Goal: Find contact information: Find contact information

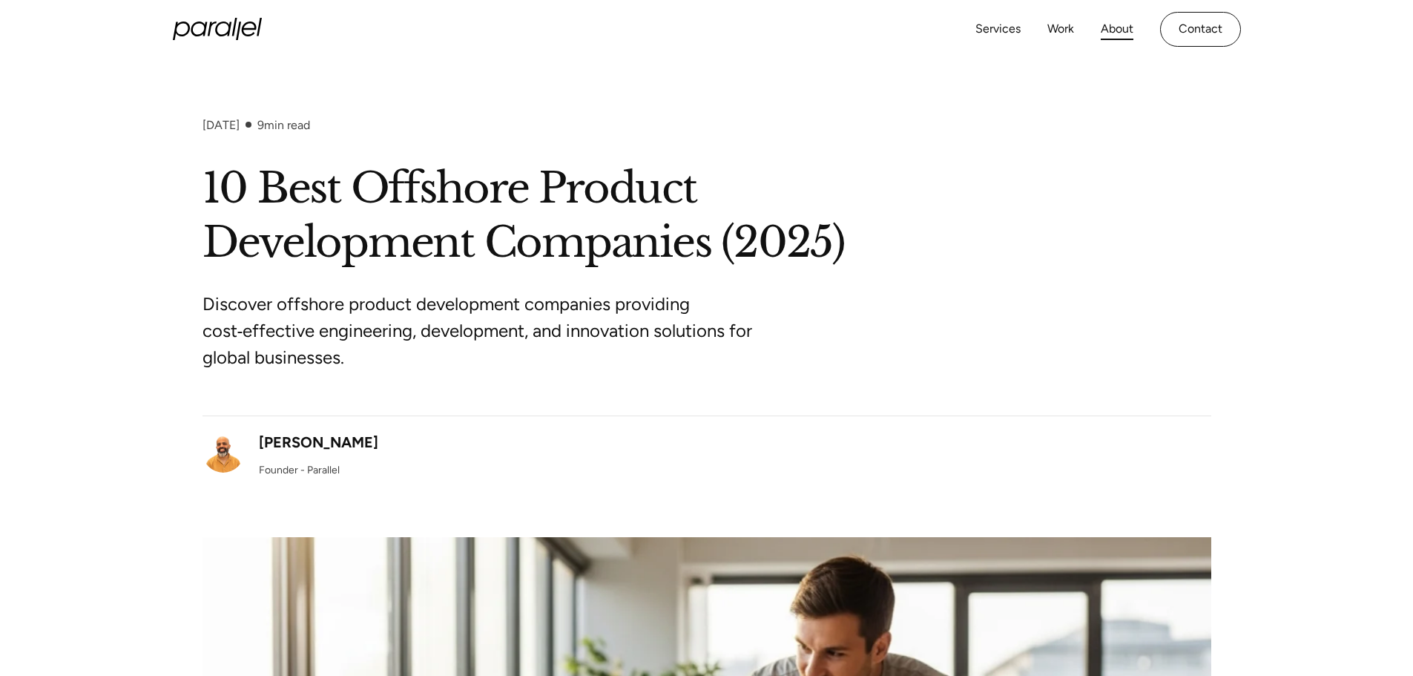
click at [1104, 23] on link "About" at bounding box center [1117, 30] width 33 height 22
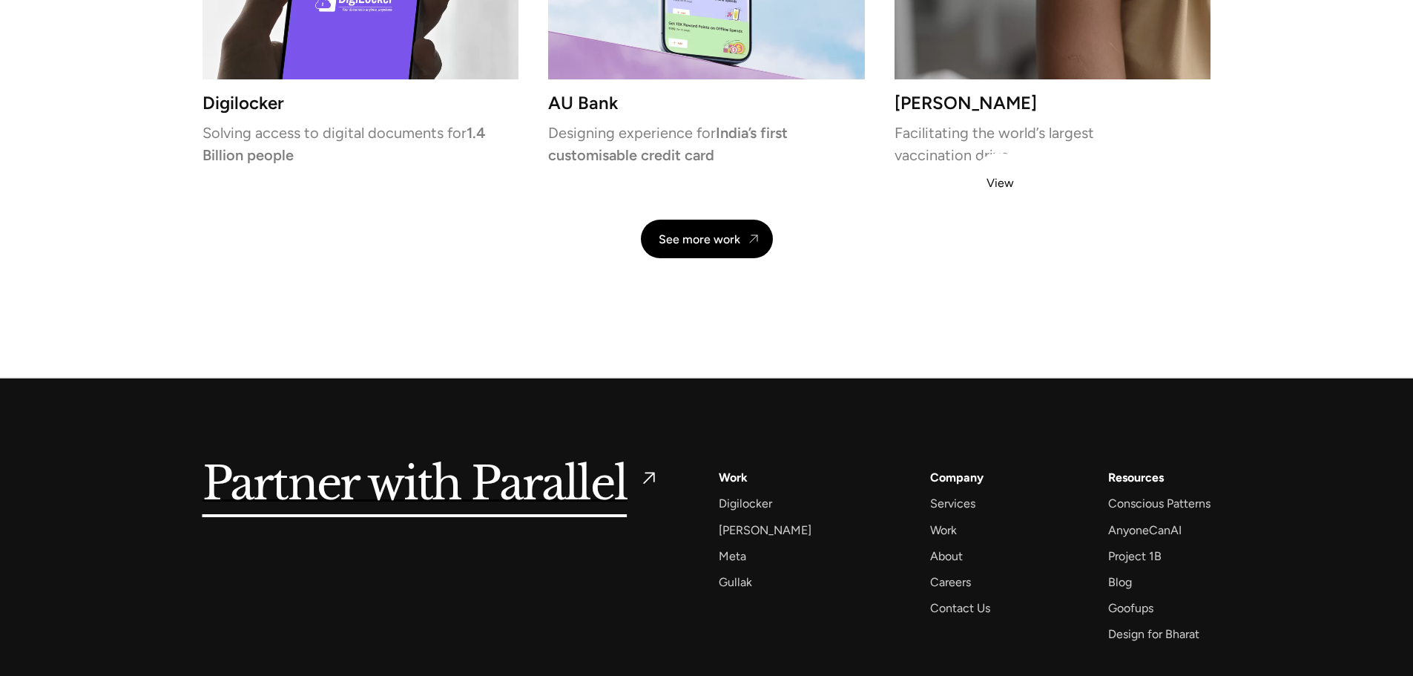
scroll to position [3584, 0]
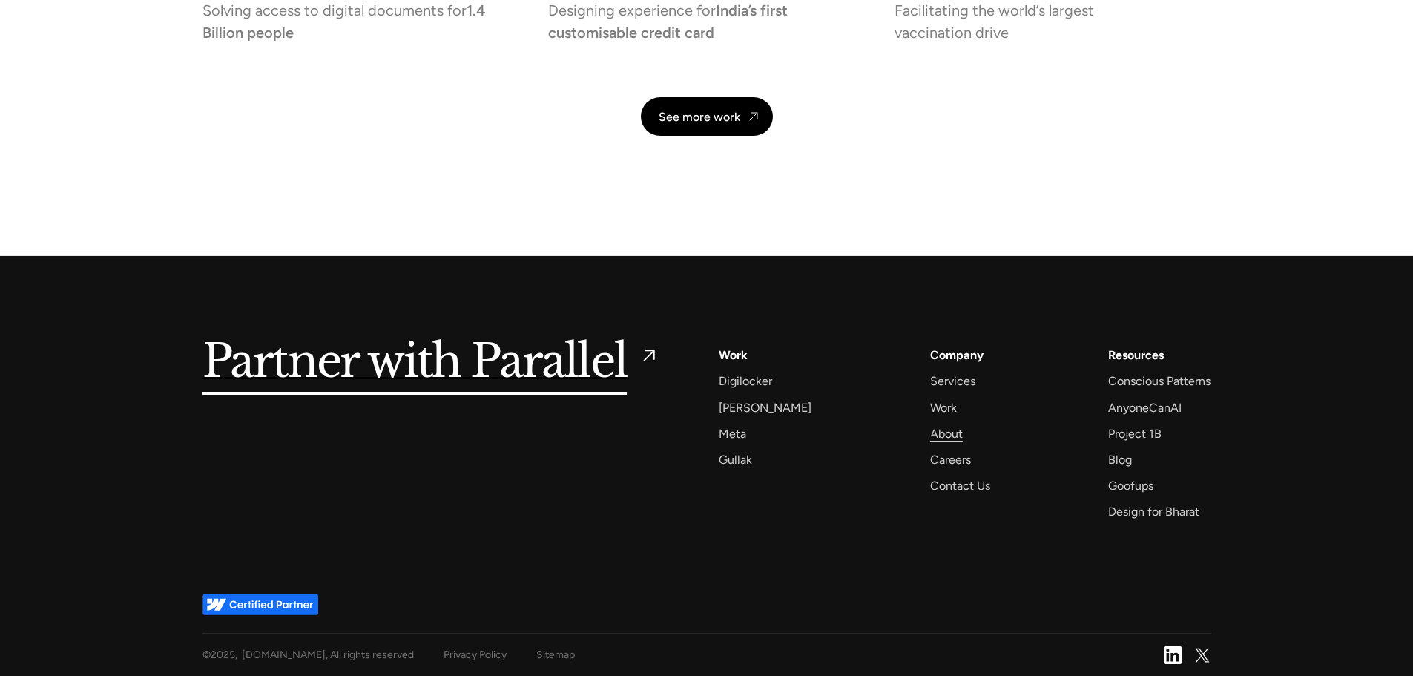
click at [930, 438] on div "About" at bounding box center [946, 434] width 33 height 20
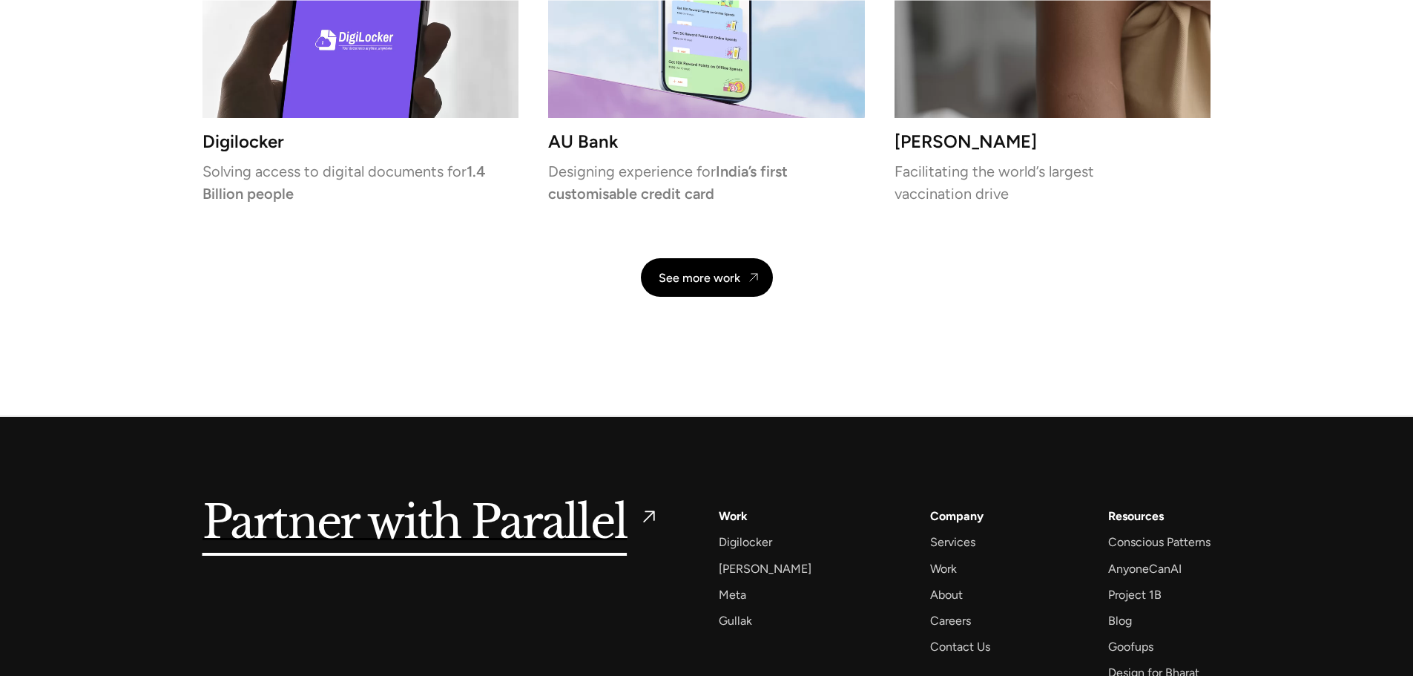
scroll to position [3584, 0]
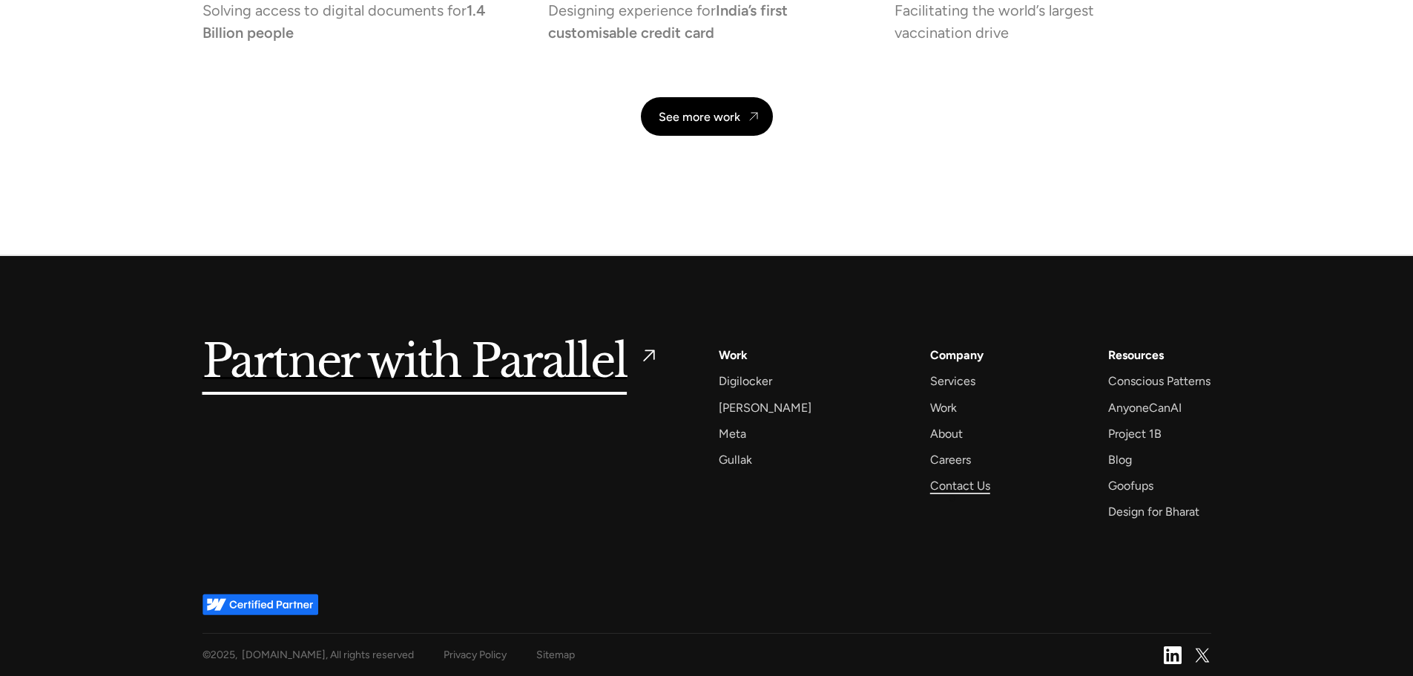
click at [947, 477] on div "Contact Us" at bounding box center [960, 486] width 60 height 20
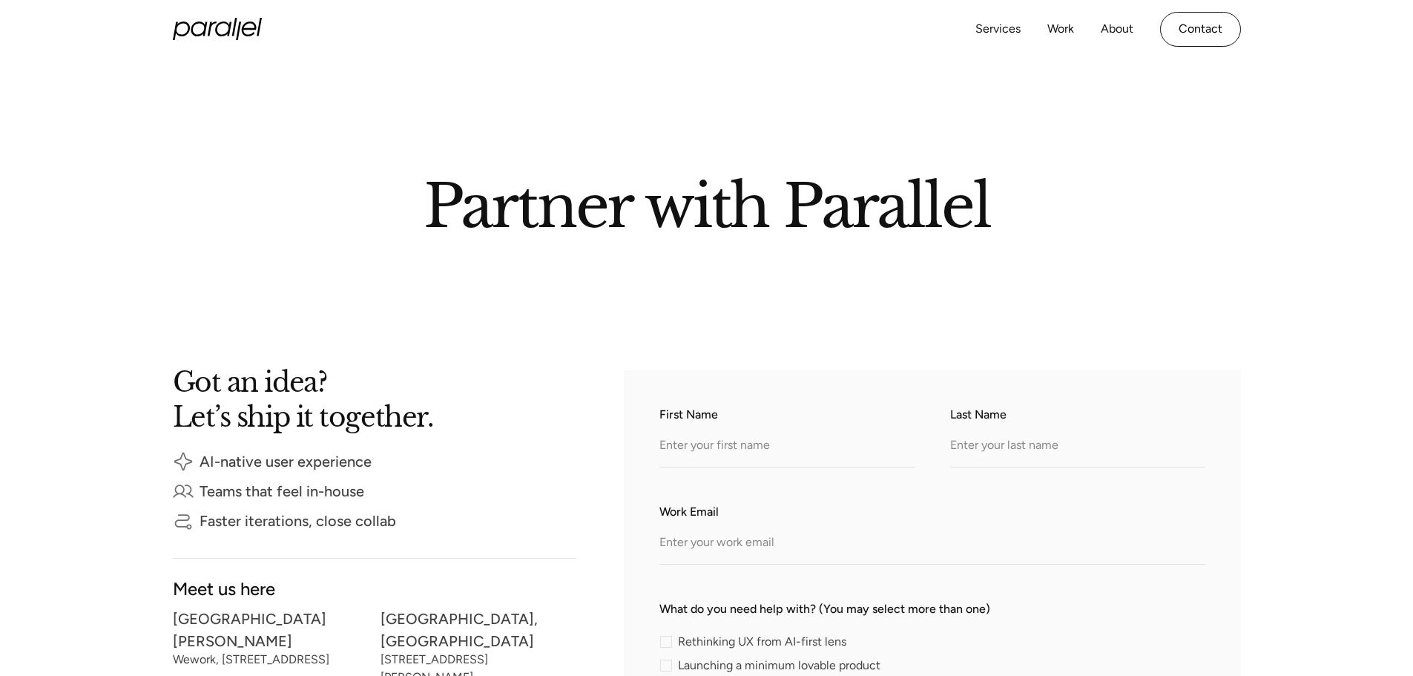
scroll to position [297, 0]
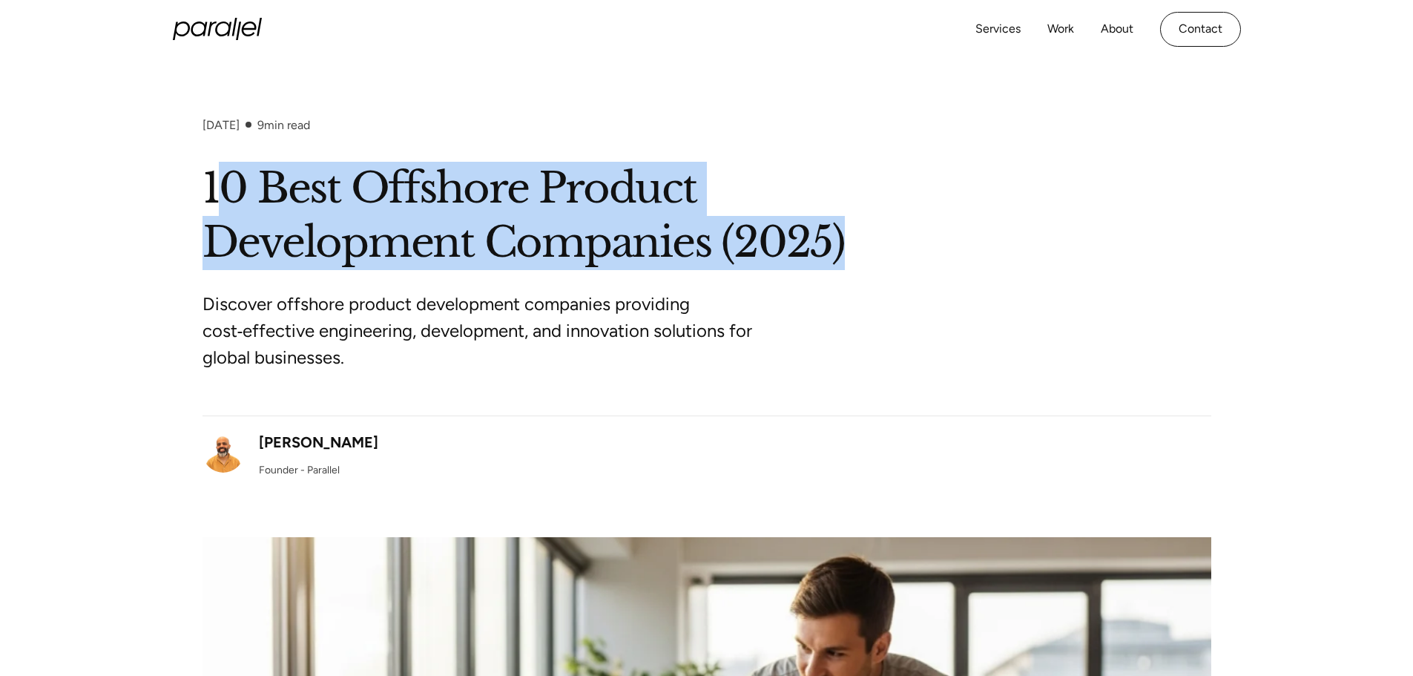
drag, startPoint x: 248, startPoint y: 215, endPoint x: 899, endPoint y: 254, distance: 652.6
click at [899, 254] on h1 "10 Best Offshore Product Development Companies (2025)" at bounding box center [707, 216] width 1009 height 108
click at [896, 252] on h1 "10 Best Offshore Product Development Companies (2025)" at bounding box center [707, 216] width 1009 height 108
drag, startPoint x: 887, startPoint y: 254, endPoint x: 191, endPoint y: 184, distance: 699.5
click at [191, 184] on div "[DATE] 9 min read 10 Best Offshore Product Development Companies (2025) Discove…" at bounding box center [706, 580] width 1413 height 924
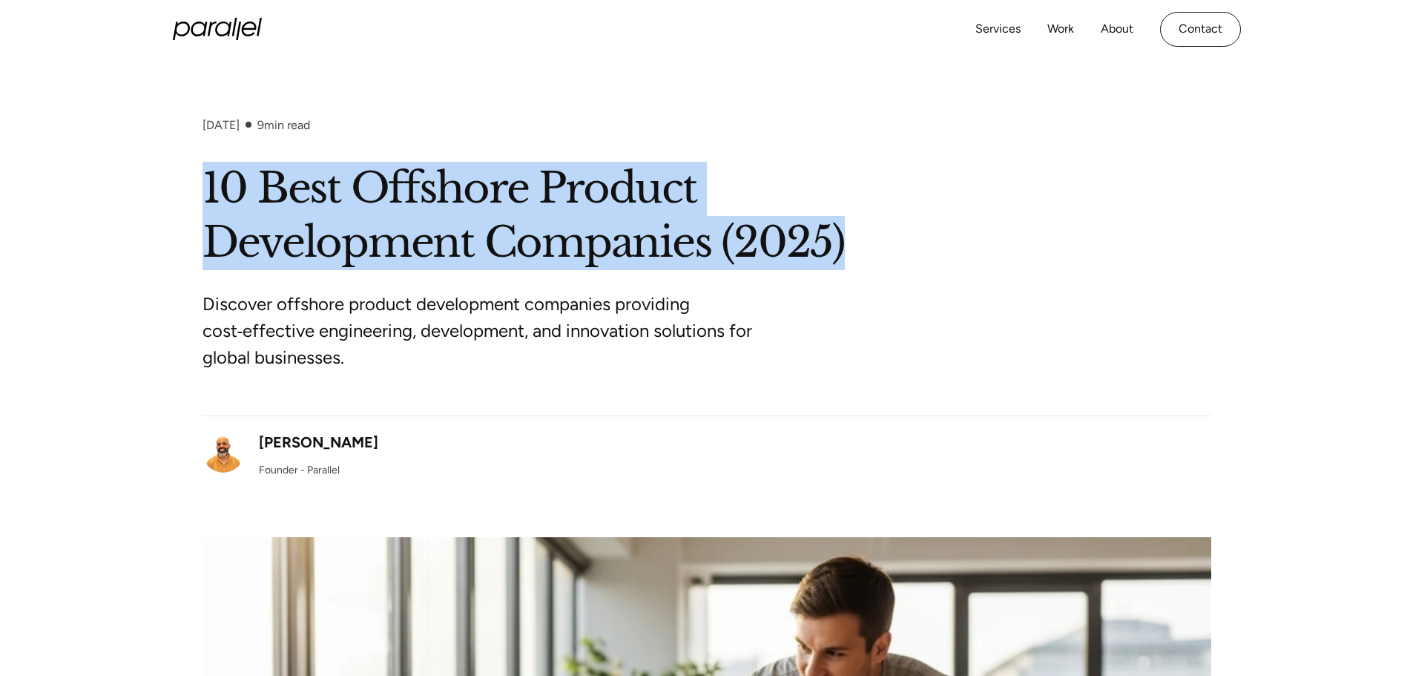
copy h1 "10 Best Offshore Product Development Companies (2025)"
